Goal: Find specific page/section: Find specific page/section

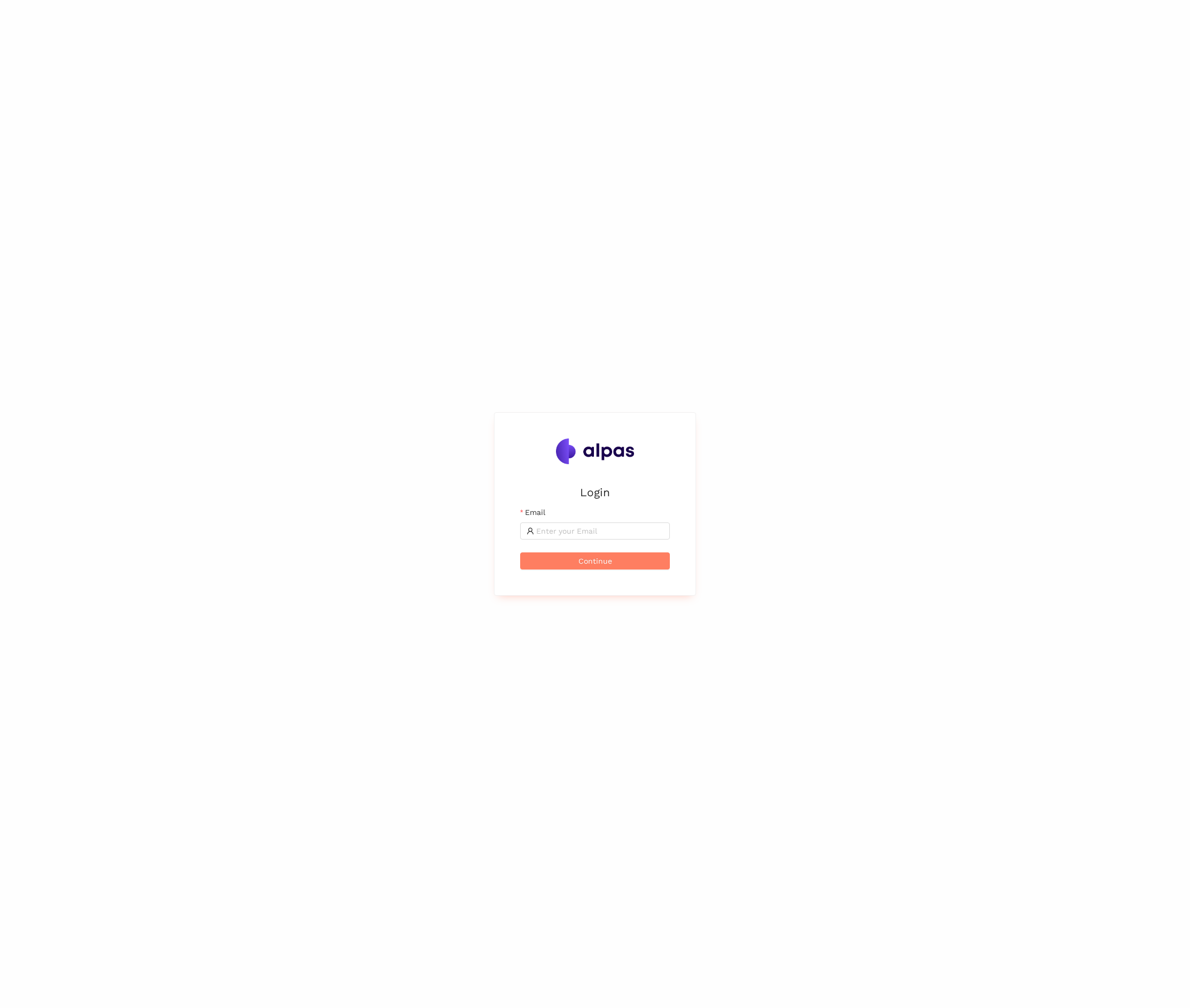
click at [607, 514] on div "Email" at bounding box center [595, 514] width 150 height 16
click at [605, 530] on input "Email" at bounding box center [600, 531] width 127 height 12
type input "[PERSON_NAME][EMAIL_ADDRESS]"
click at [520, 553] on button "Continue" at bounding box center [595, 561] width 150 height 17
click at [573, 542] on button "Login" at bounding box center [595, 539] width 150 height 17
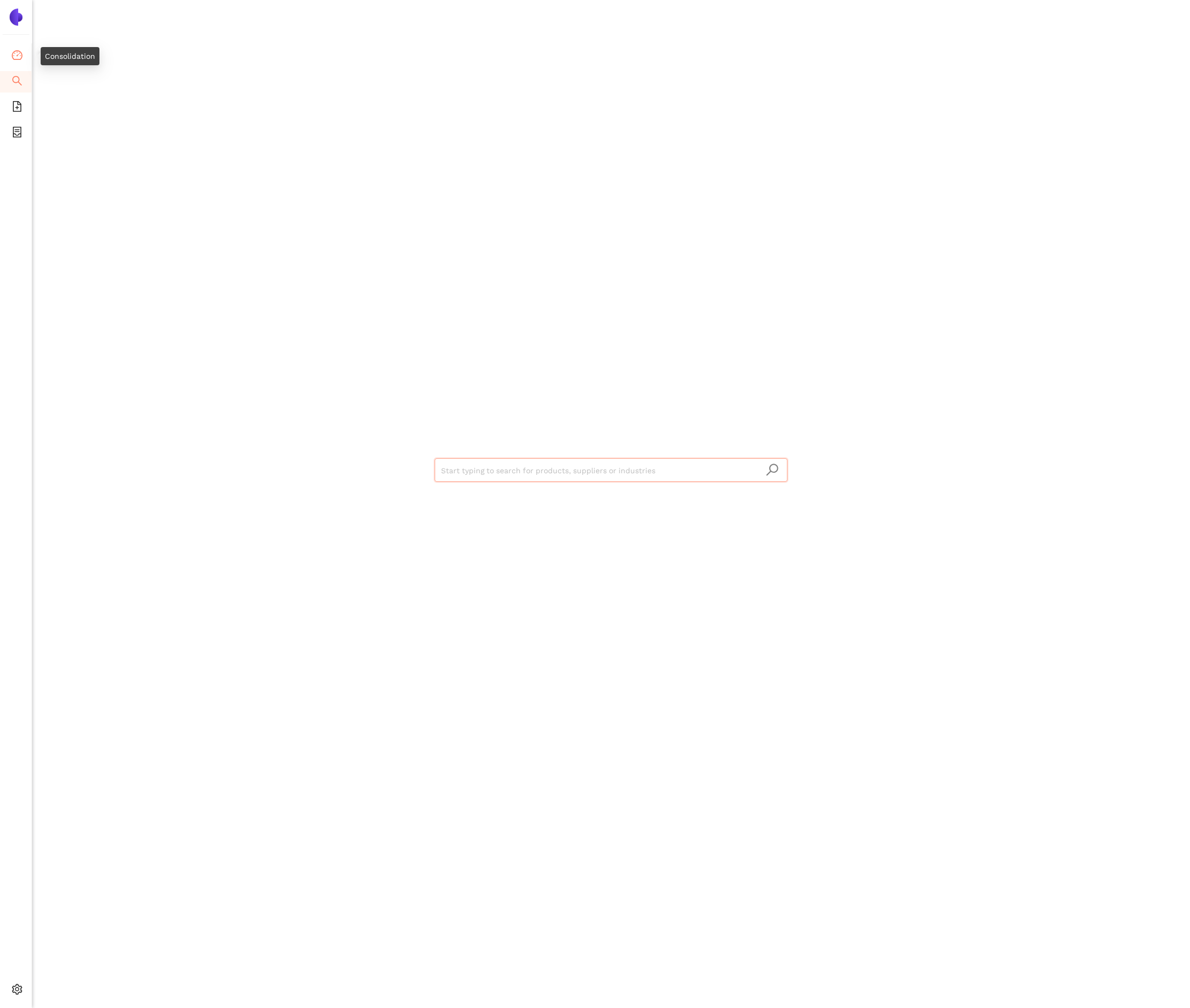
click at [23, 57] on li "Consolidation" at bounding box center [16, 55] width 31 height 21
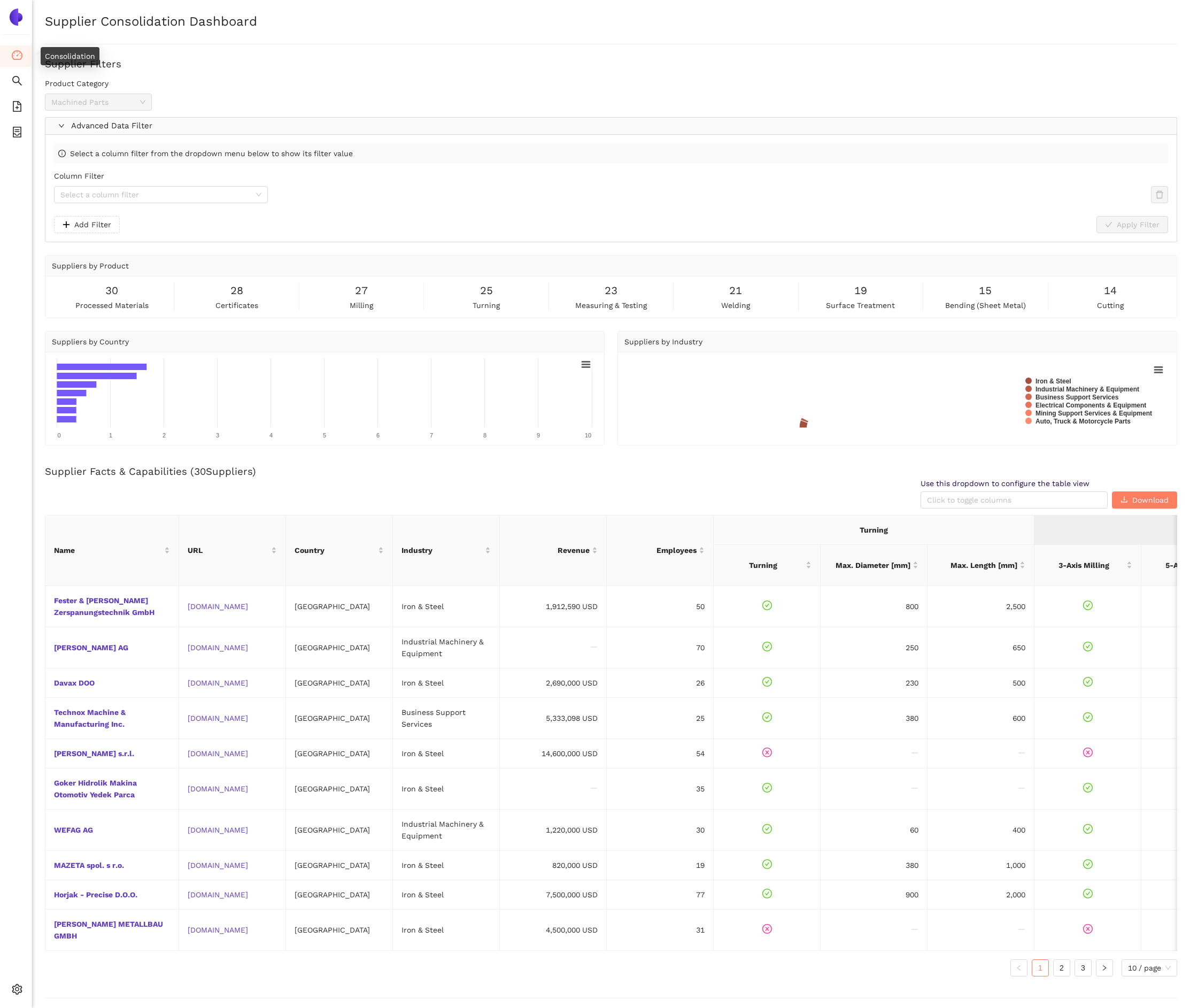
click at [269, 129] on span "Advanced Data Filter" at bounding box center [622, 126] width 1101 height 13
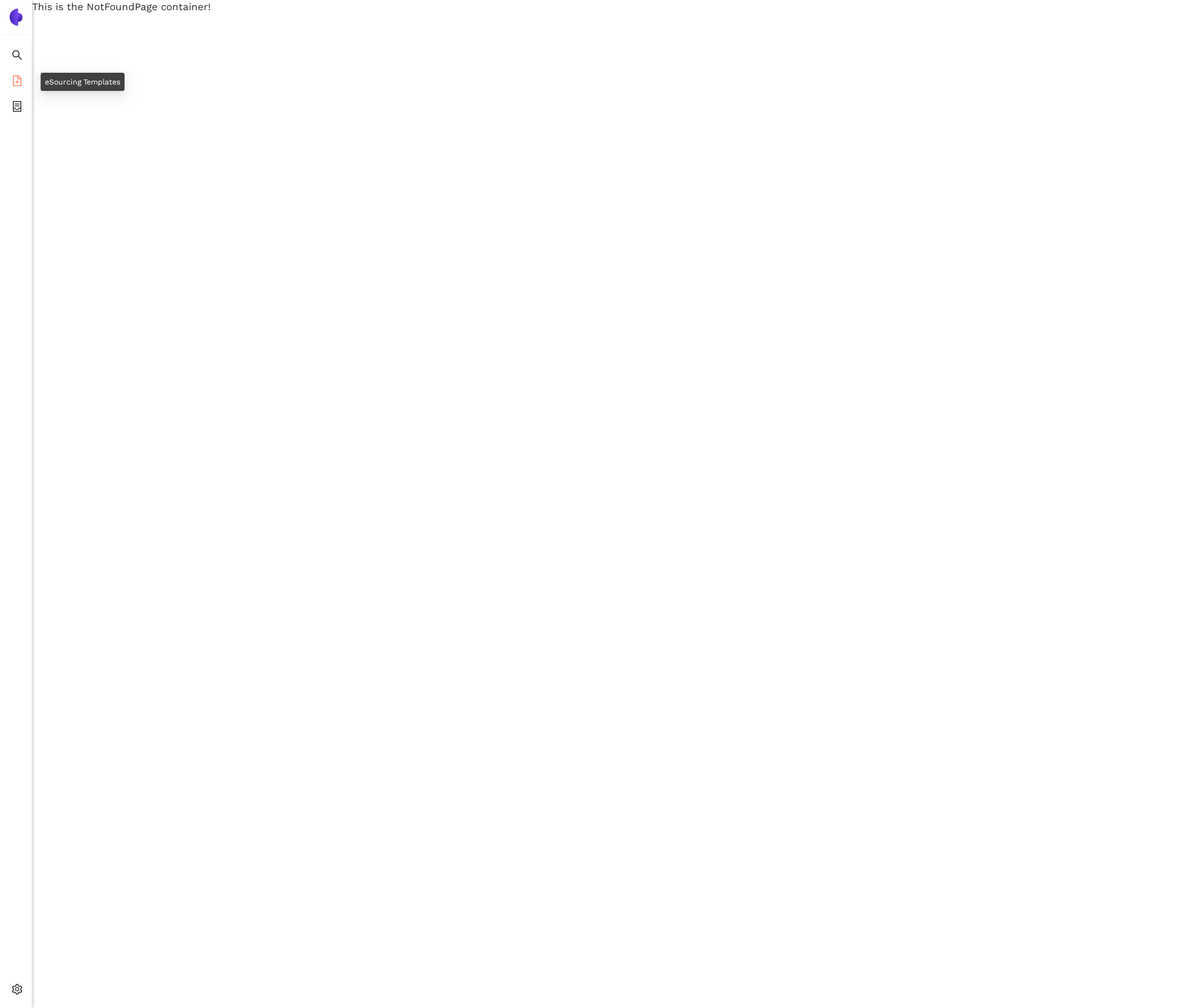
click at [8, 77] on li "eSourcing Templates" at bounding box center [16, 81] width 31 height 21
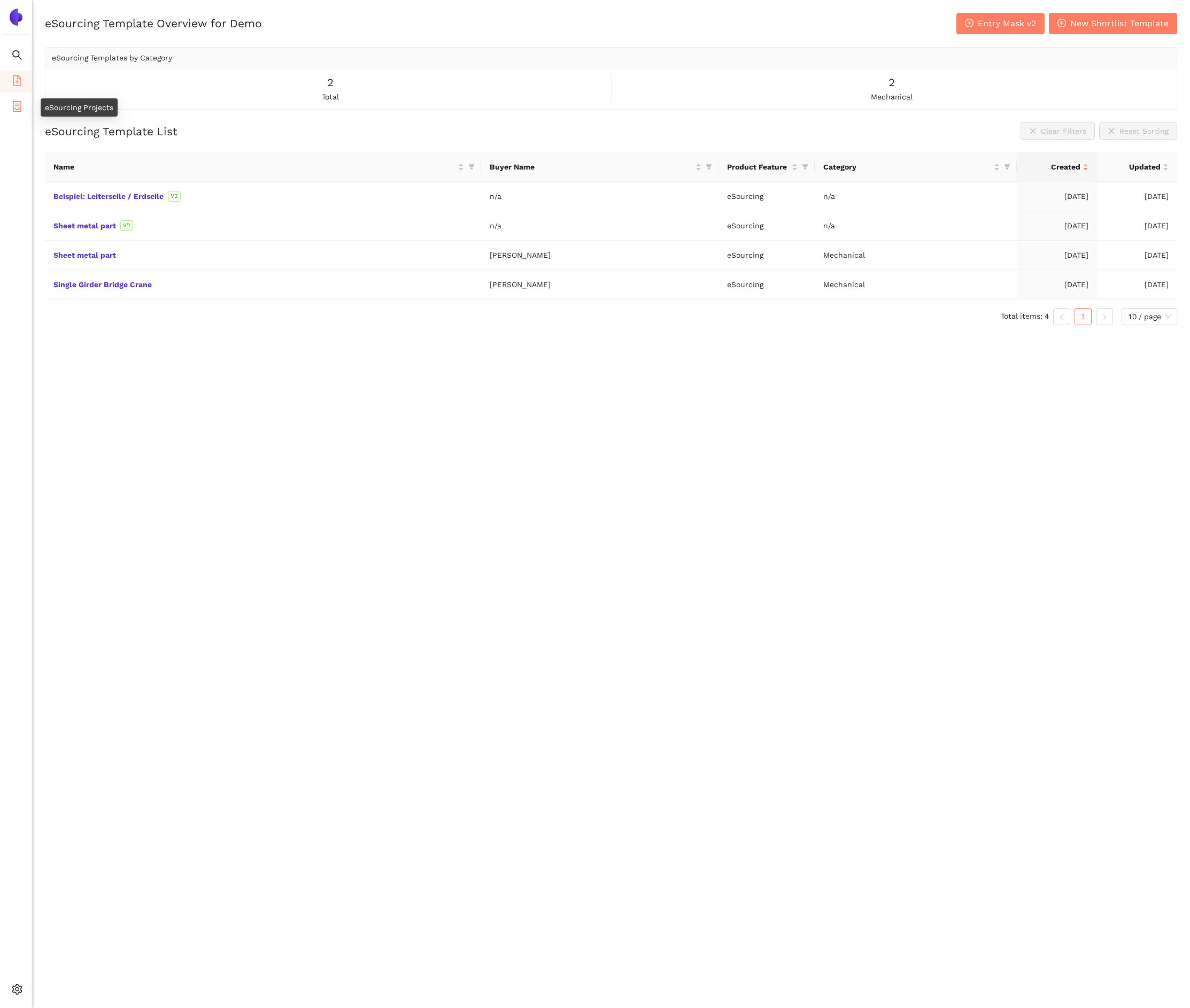
click at [17, 105] on icon "container" at bounding box center [17, 107] width 9 height 11
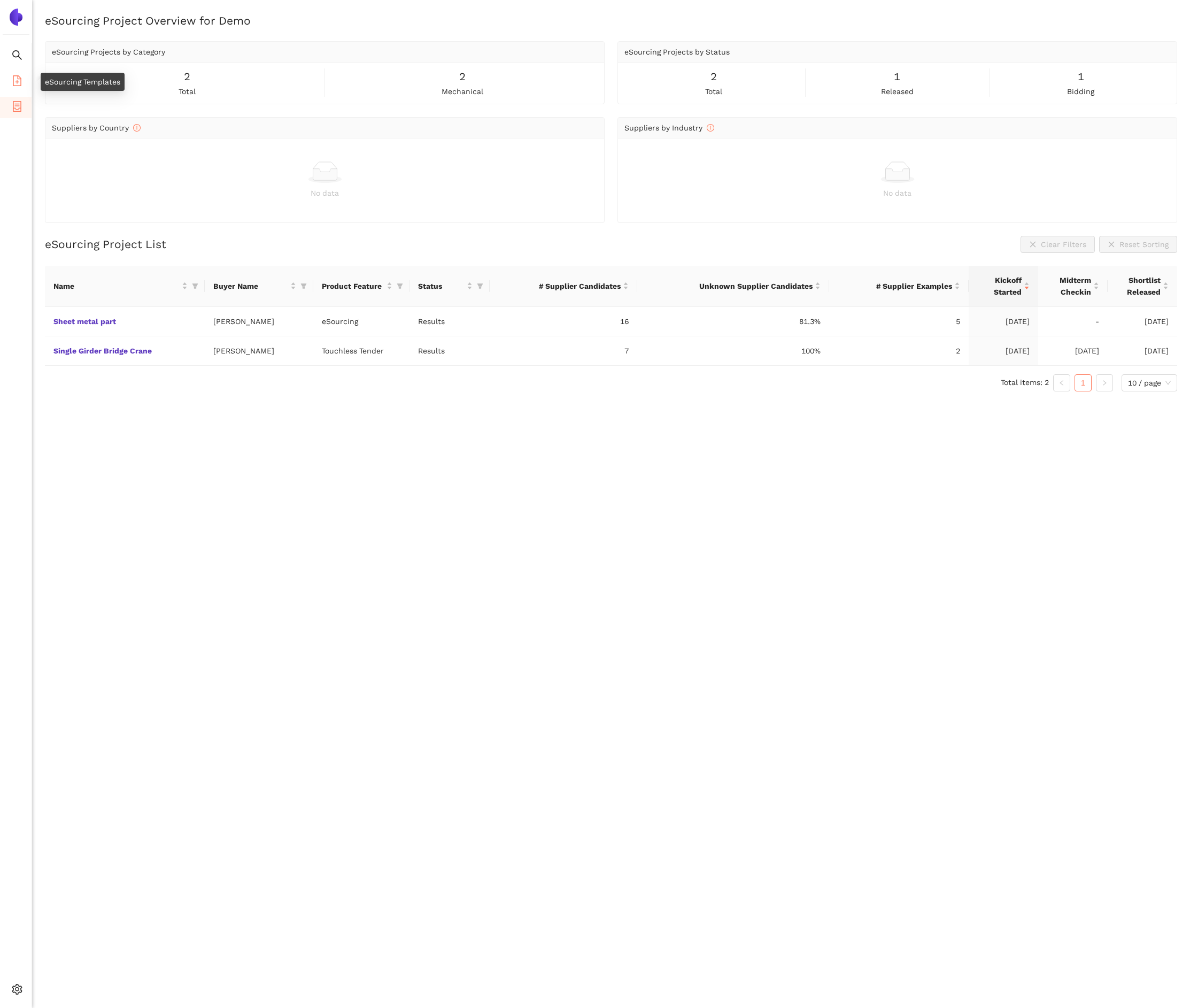
click at [20, 83] on icon "file-add" at bounding box center [17, 81] width 11 height 11
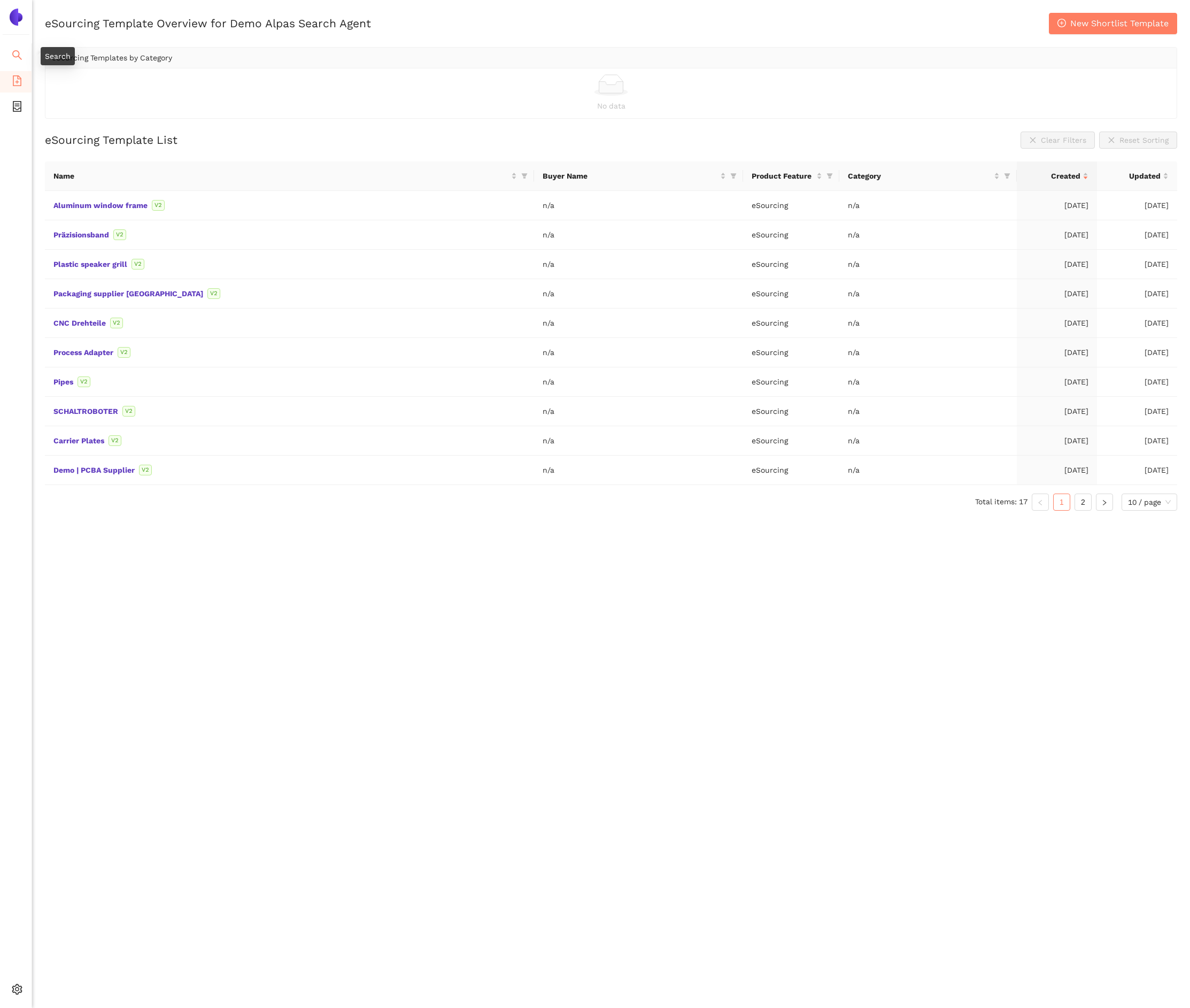
click at [22, 47] on span "search" at bounding box center [17, 56] width 11 height 21
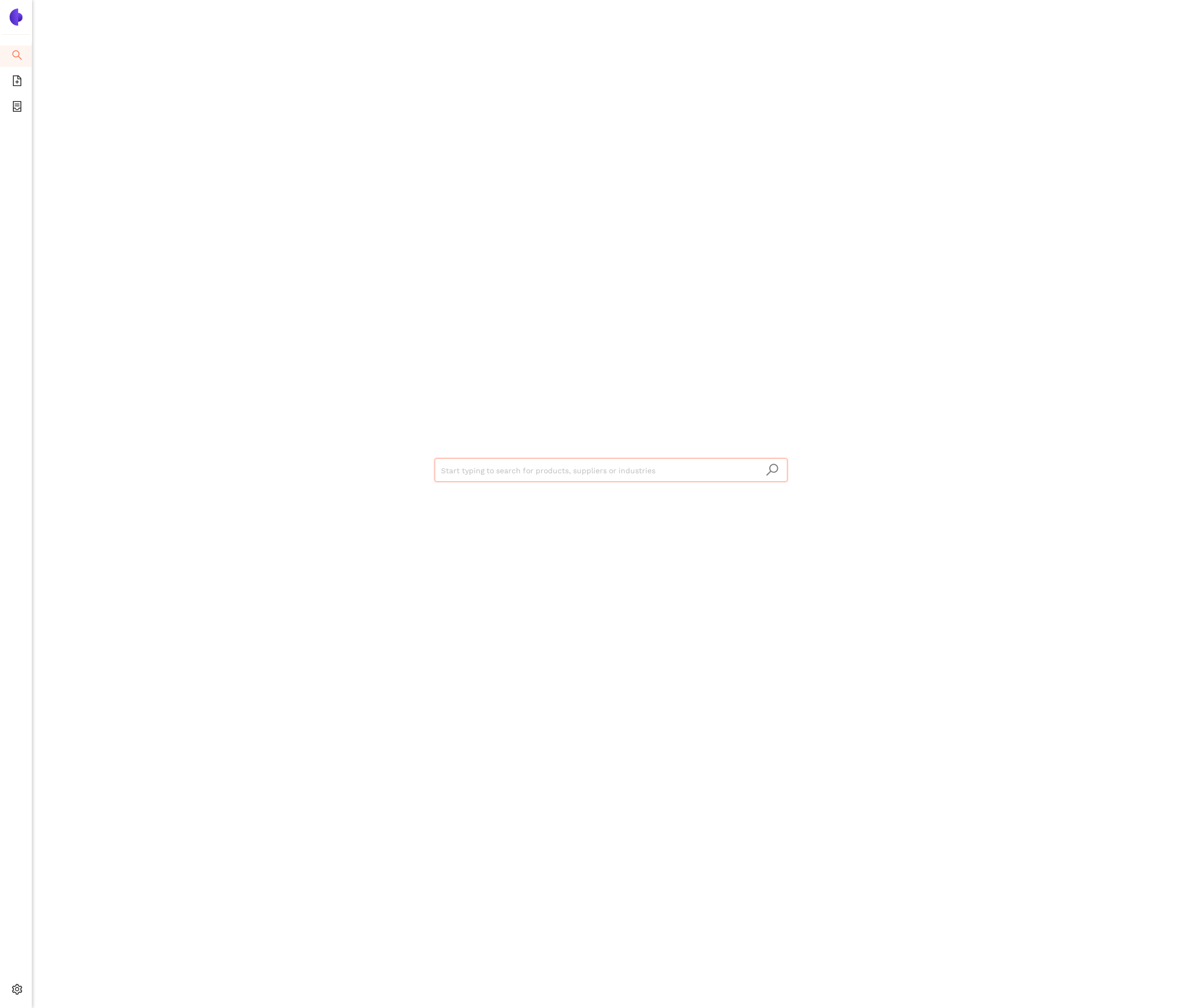
click at [21, 21] on img at bounding box center [16, 17] width 17 height 17
click at [16, 109] on icon "container" at bounding box center [17, 107] width 11 height 11
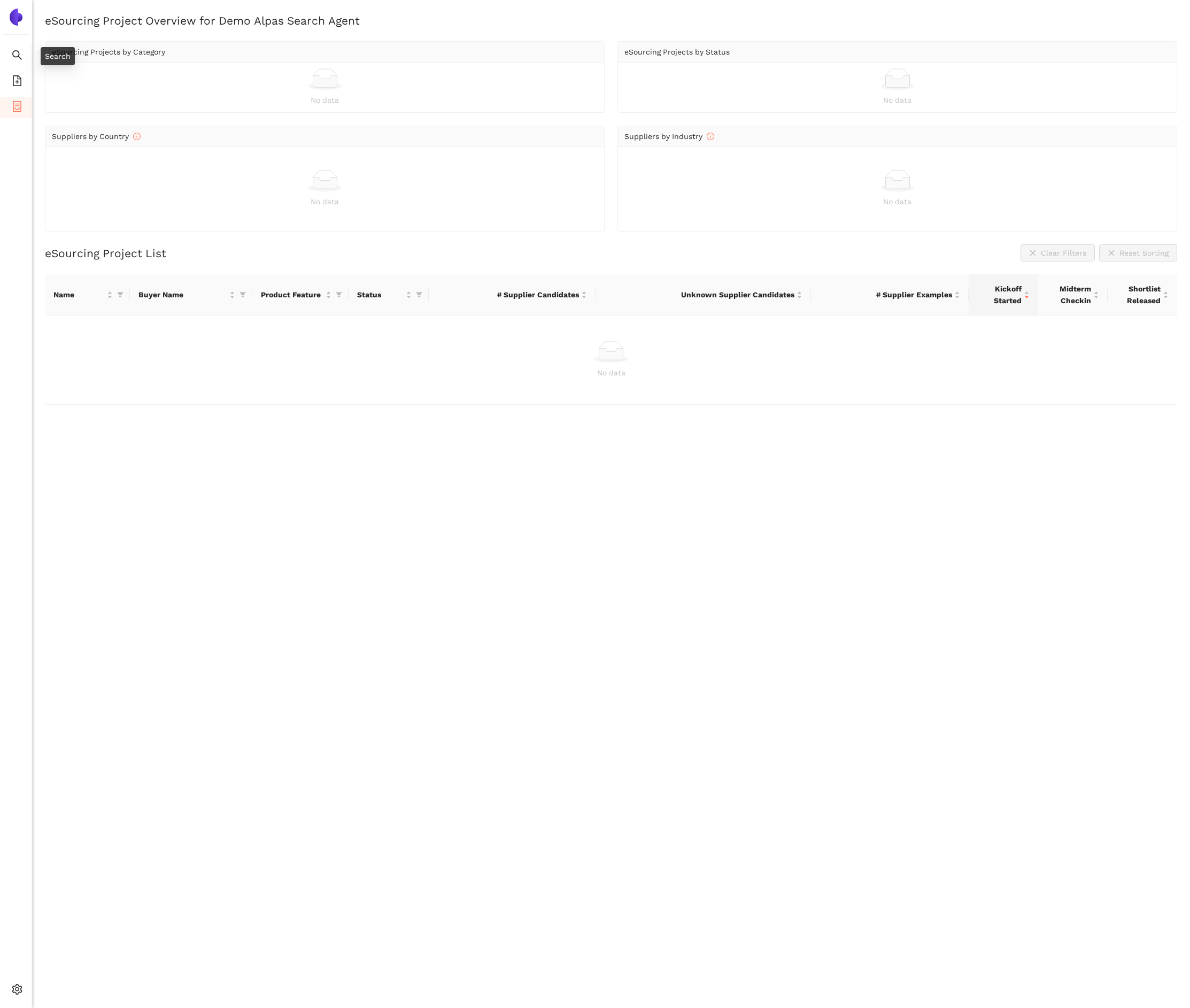
click at [16, 30] on div "Search eSourcing Templates eSourcing Projects Settings" at bounding box center [16, 504] width 32 height 1008
click at [18, 15] on img at bounding box center [16, 17] width 17 height 17
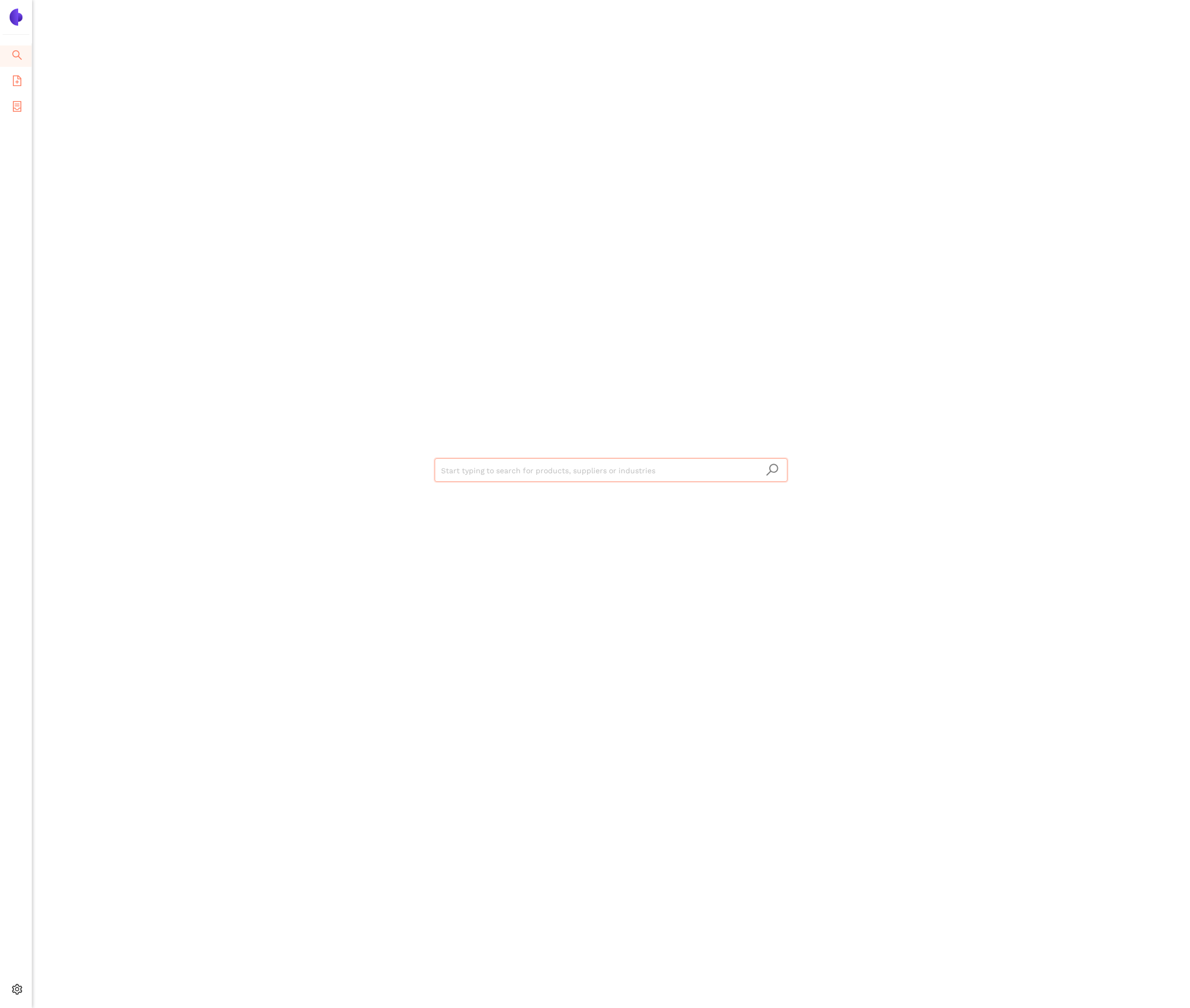
click at [16, 112] on span "container" at bounding box center [17, 107] width 11 height 21
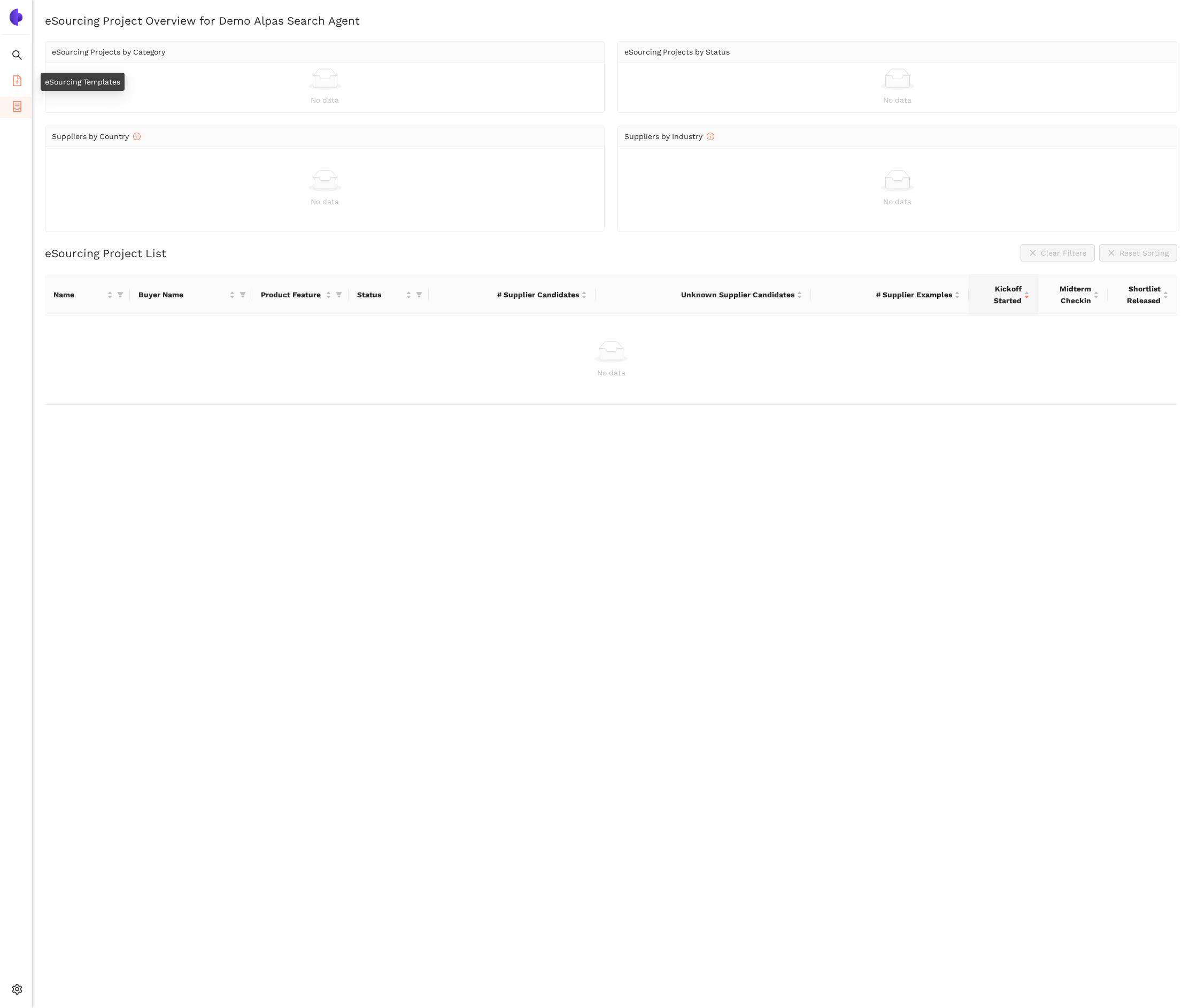
click at [17, 75] on icon "file-add" at bounding box center [17, 81] width 9 height 11
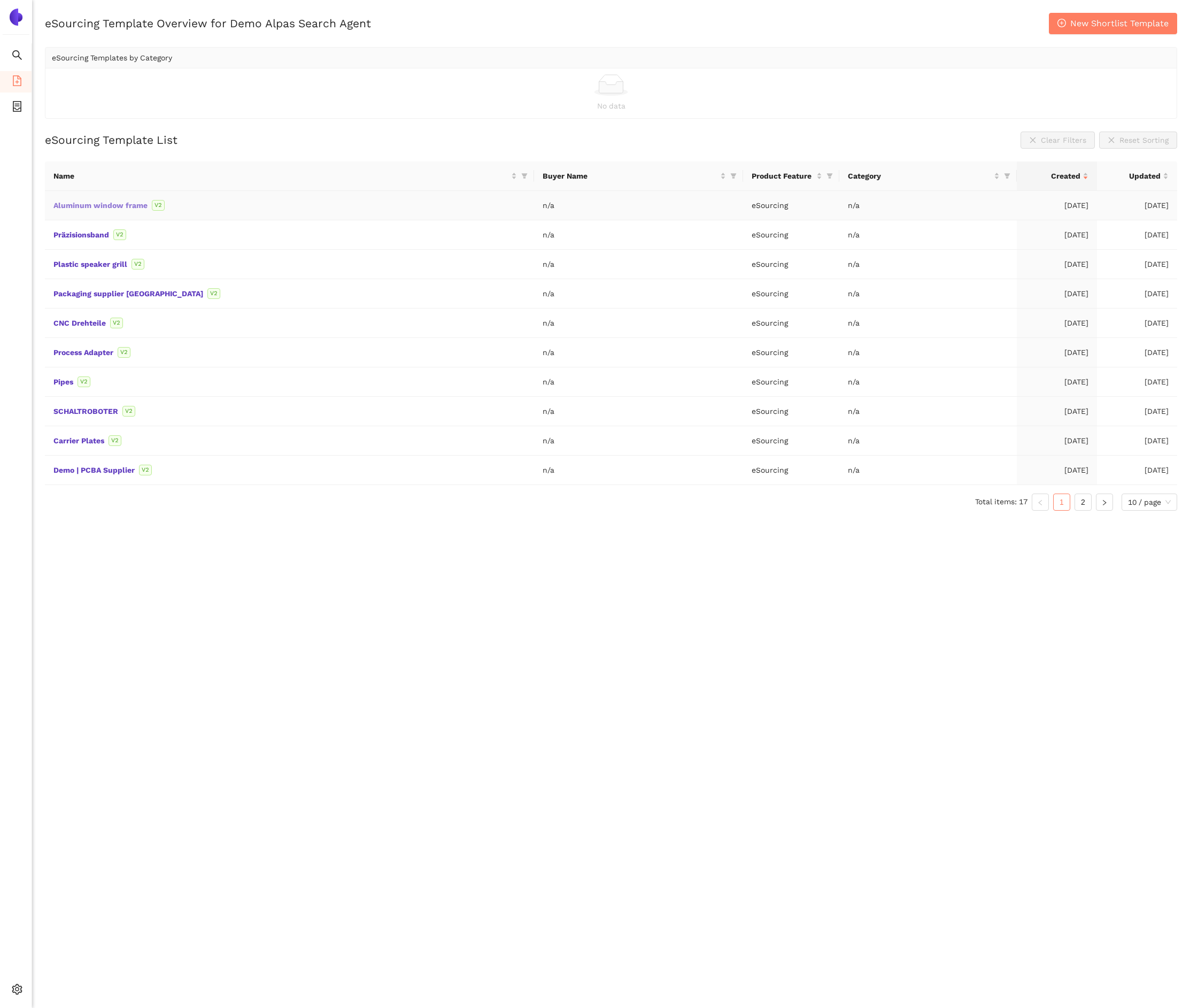
click at [0, 0] on link "Aluminum window frame" at bounding box center [0, 0] width 0 height 0
